Goal: Information Seeking & Learning: Learn about a topic

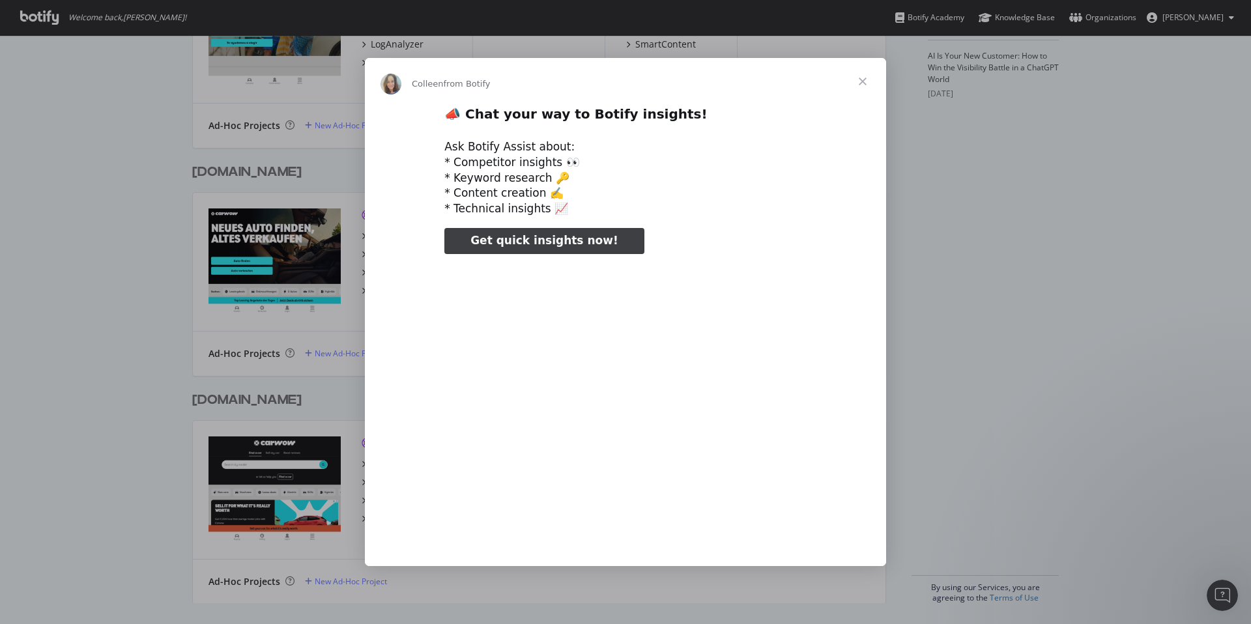
type input "25388"
click at [862, 79] on span "Close" at bounding box center [862, 81] width 47 height 47
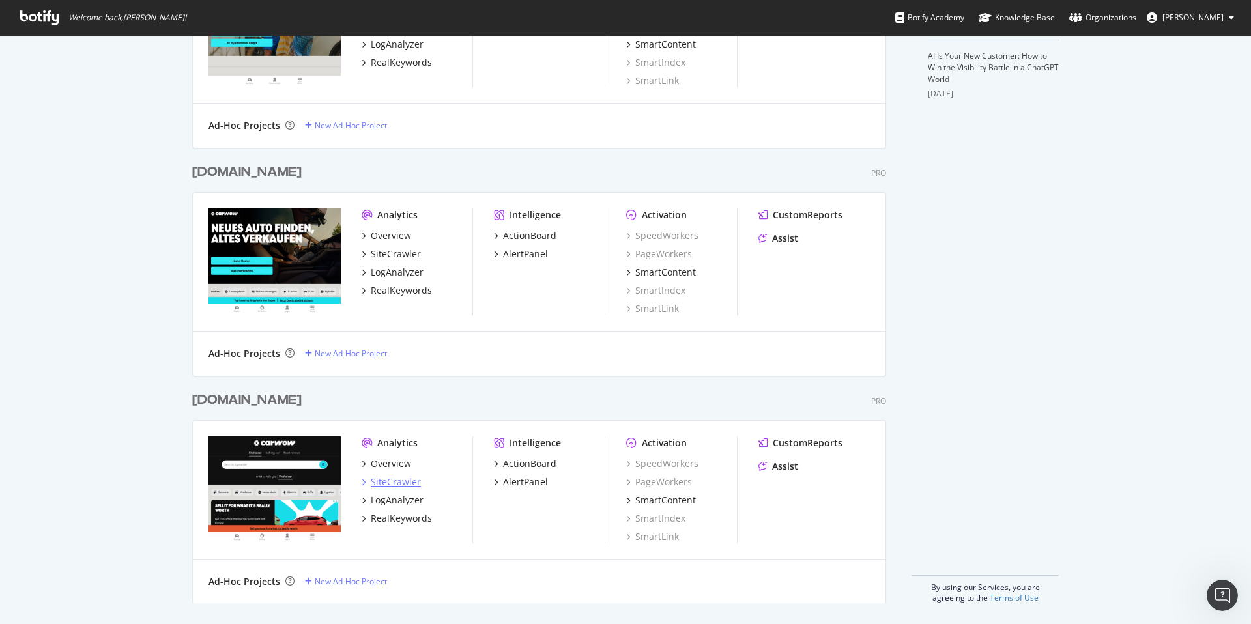
click at [393, 479] on div "SiteCrawler" at bounding box center [396, 481] width 50 height 13
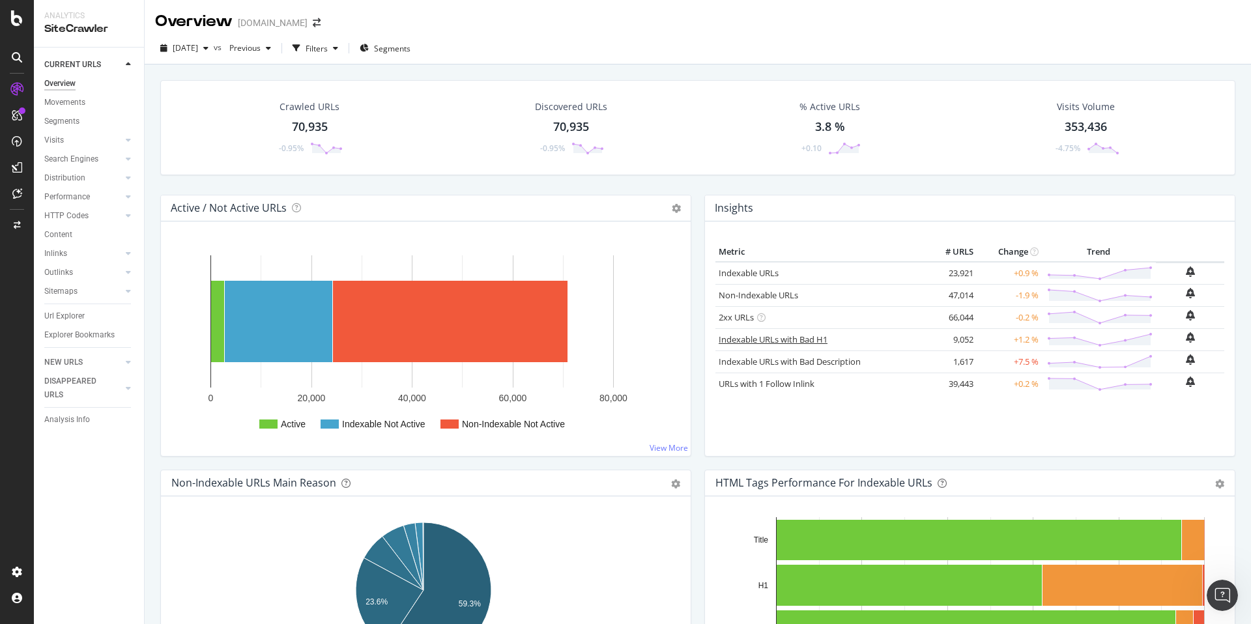
click at [796, 340] on link "Indexable URLs with Bad H1" at bounding box center [772, 339] width 109 height 12
click at [847, 360] on link "Indexable URLs with Bad Description" at bounding box center [789, 362] width 142 height 12
